Goal: Task Accomplishment & Management: Manage account settings

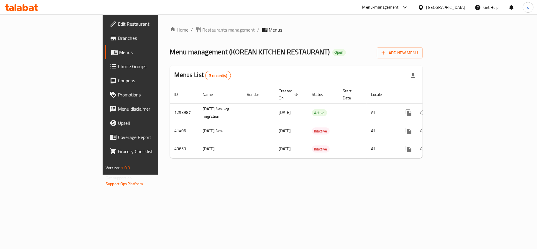
click at [118, 68] on span "Choice Groups" at bounding box center [153, 66] width 70 height 7
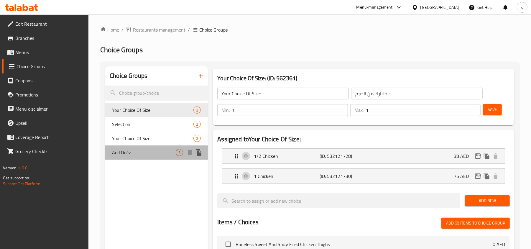
click at [151, 158] on div "Add On's: 3" at bounding box center [156, 152] width 103 height 14
type input "Add On's:"
type input "الإضافات:"
type input "0"
type input "2"
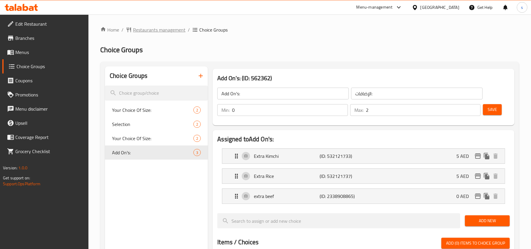
click at [155, 29] on span "Restaurants management" at bounding box center [159, 29] width 52 height 7
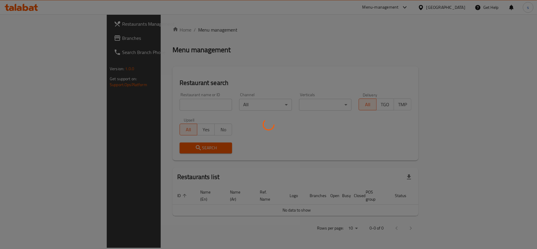
drag, startPoint x: 44, startPoint y: 40, endPoint x: 44, endPoint y: 37, distance: 3.3
click at [44, 41] on div at bounding box center [268, 124] width 537 height 249
click at [44, 37] on div at bounding box center [268, 124] width 537 height 249
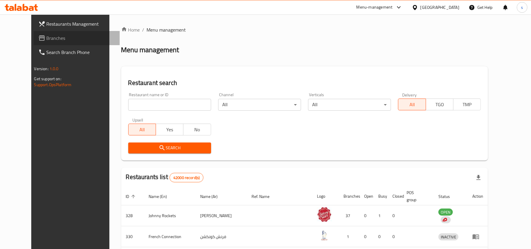
click at [47, 37] on span "Branches" at bounding box center [81, 37] width 69 height 7
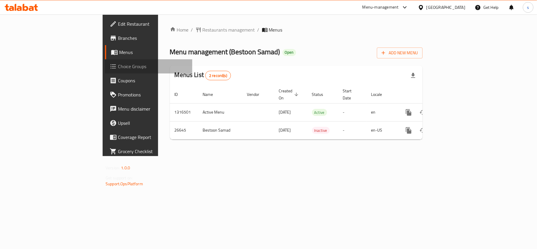
click at [118, 64] on span "Choice Groups" at bounding box center [153, 66] width 70 height 7
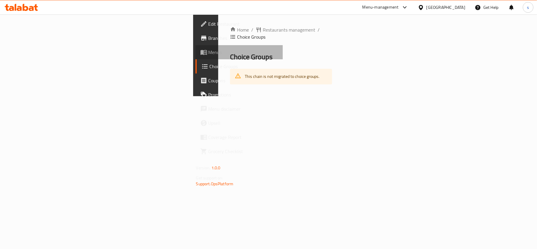
click at [208, 52] on span "Menus" at bounding box center [243, 52] width 70 height 7
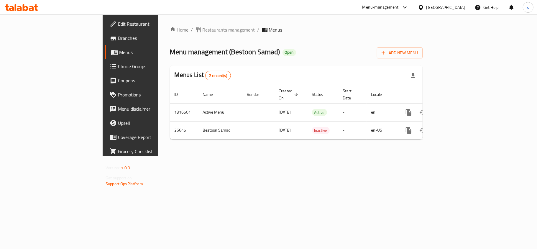
click at [118, 64] on span "Choice Groups" at bounding box center [153, 66] width 70 height 7
click at [203, 27] on span "Restaurants management" at bounding box center [229, 30] width 52 height 7
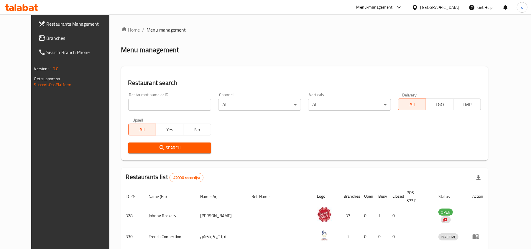
click at [47, 41] on span "Branches" at bounding box center [81, 37] width 69 height 7
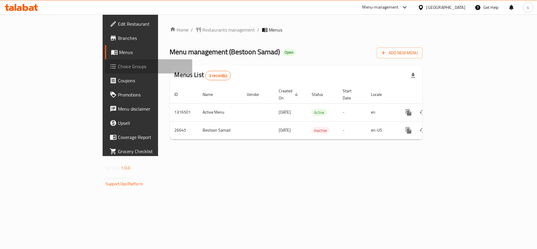
click at [118, 68] on span "Choice Groups" at bounding box center [153, 66] width 70 height 7
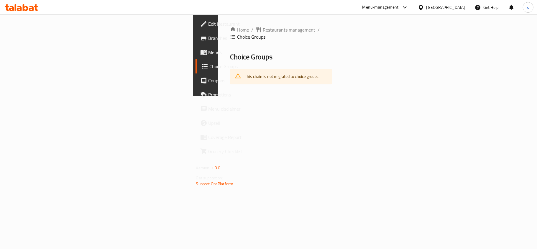
click at [263, 29] on span "Restaurants management" at bounding box center [289, 29] width 52 height 7
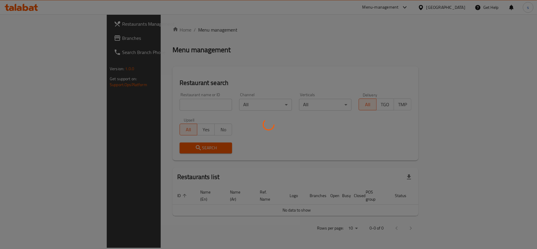
click at [40, 35] on div at bounding box center [268, 124] width 537 height 249
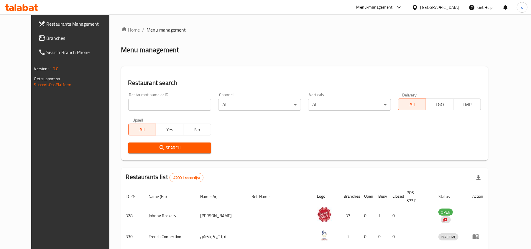
click at [47, 37] on span "Branches" at bounding box center [81, 37] width 69 height 7
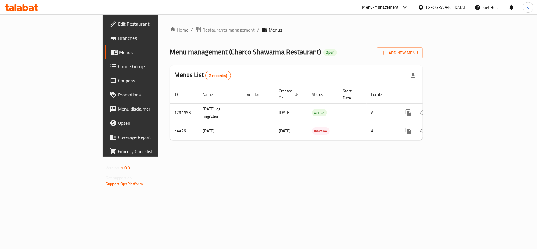
click at [118, 68] on span "Choice Groups" at bounding box center [153, 66] width 70 height 7
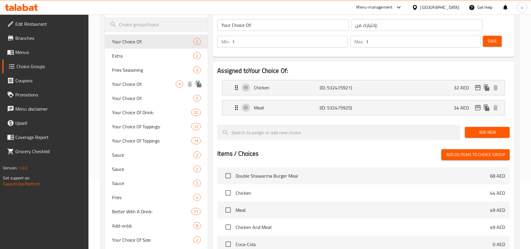
scroll to position [78, 0]
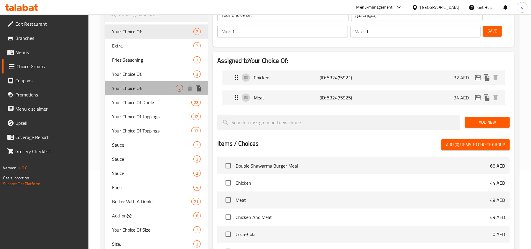
click at [134, 94] on div "Your Choice Of: 5" at bounding box center [156, 88] width 103 height 14
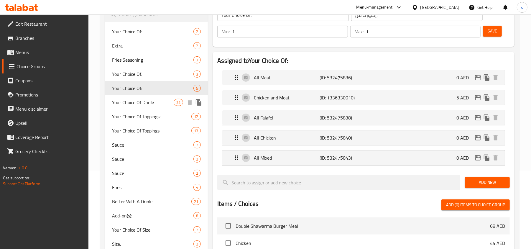
click at [139, 101] on span "Your Choice Of Drink:" at bounding box center [143, 102] width 62 height 7
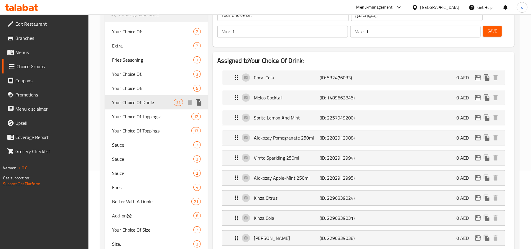
type input "Your Choice Of Drink:"
type input "إختيارك من المشروب:"
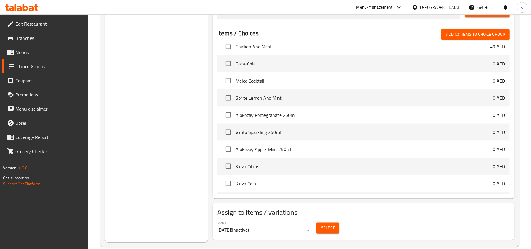
scroll to position [0, 0]
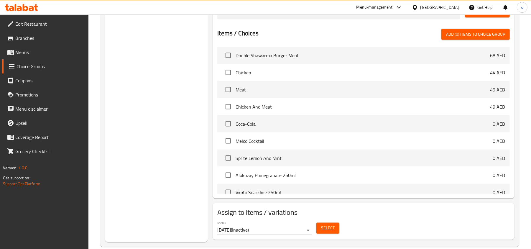
click at [45, 42] on link "Branches" at bounding box center [45, 38] width 86 height 14
